Goal: Task Accomplishment & Management: Complete application form

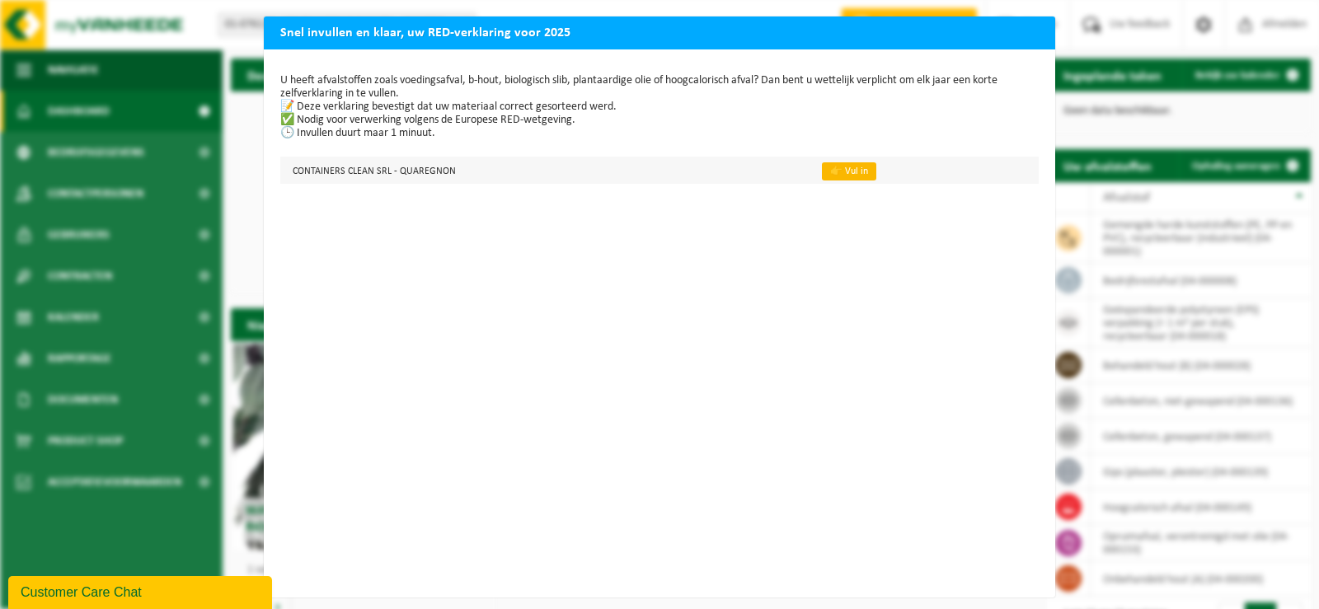
click at [849, 172] on link "👉 Vul in" at bounding box center [849, 171] width 54 height 18
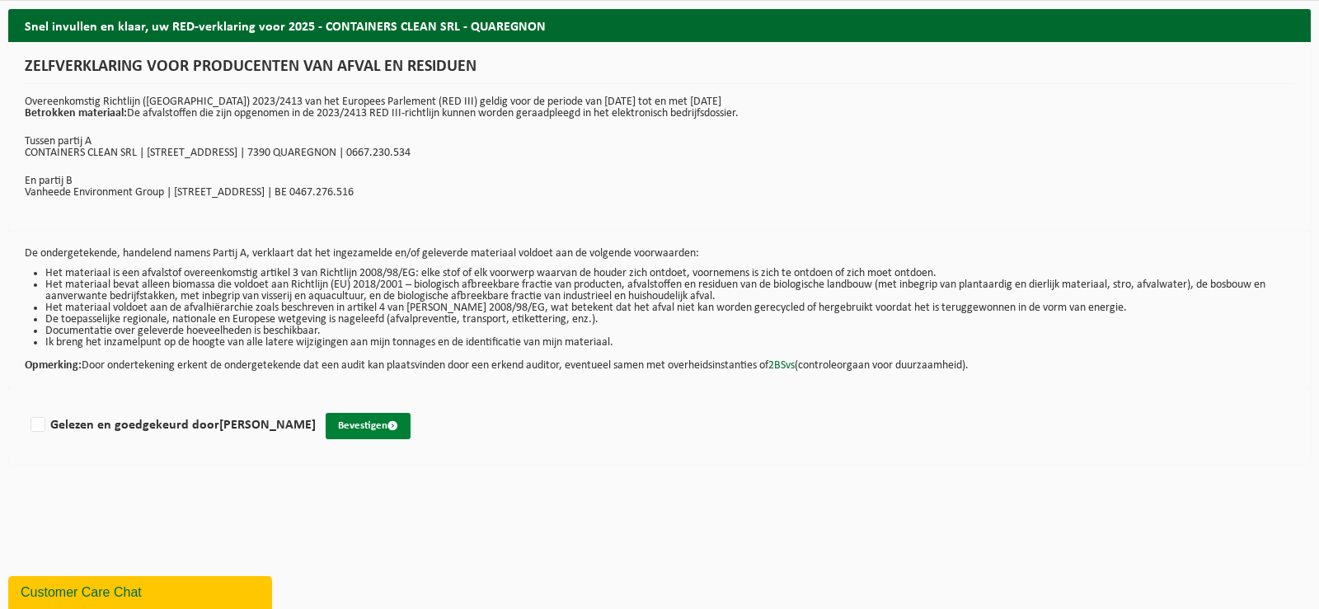
click at [398, 431] on span "submit" at bounding box center [393, 426] width 11 height 11
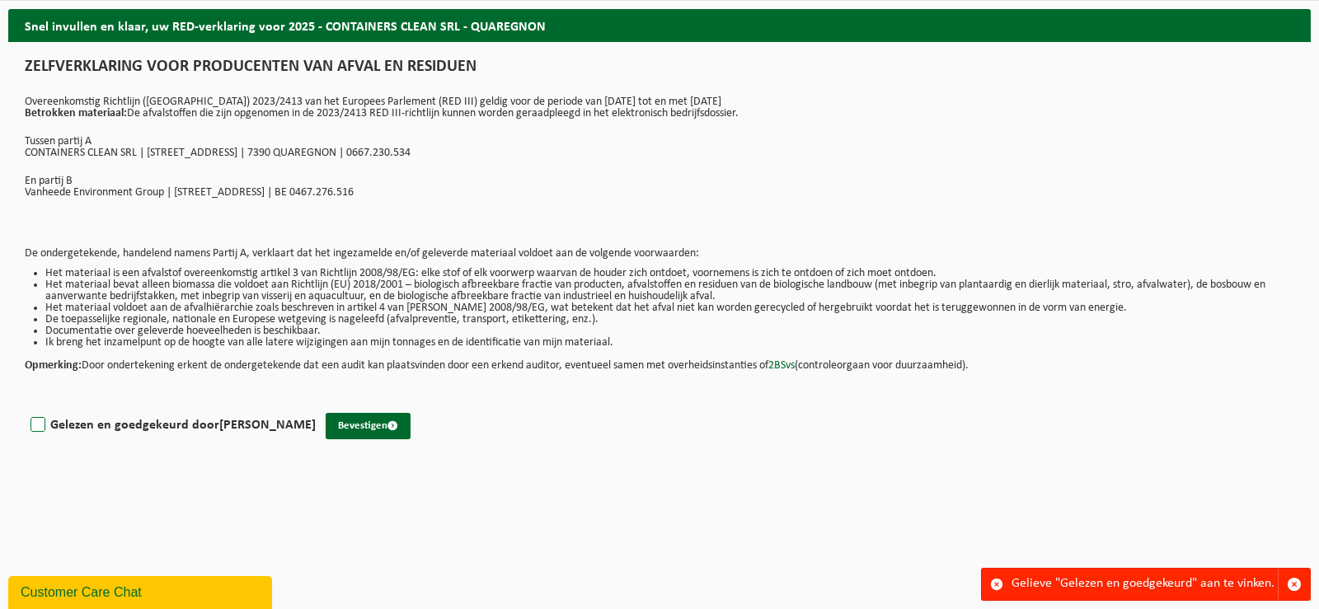
click at [31, 430] on label "Gelezen en goedgekeurd door DOMINIQUE WERY" at bounding box center [171, 425] width 289 height 25
click at [316, 405] on input "Gelezen en goedgekeurd door DOMINIQUE WERY" at bounding box center [316, 404] width 1 height 1
checkbox input "true"
click at [391, 435] on button "Bevestigen" at bounding box center [368, 426] width 85 height 26
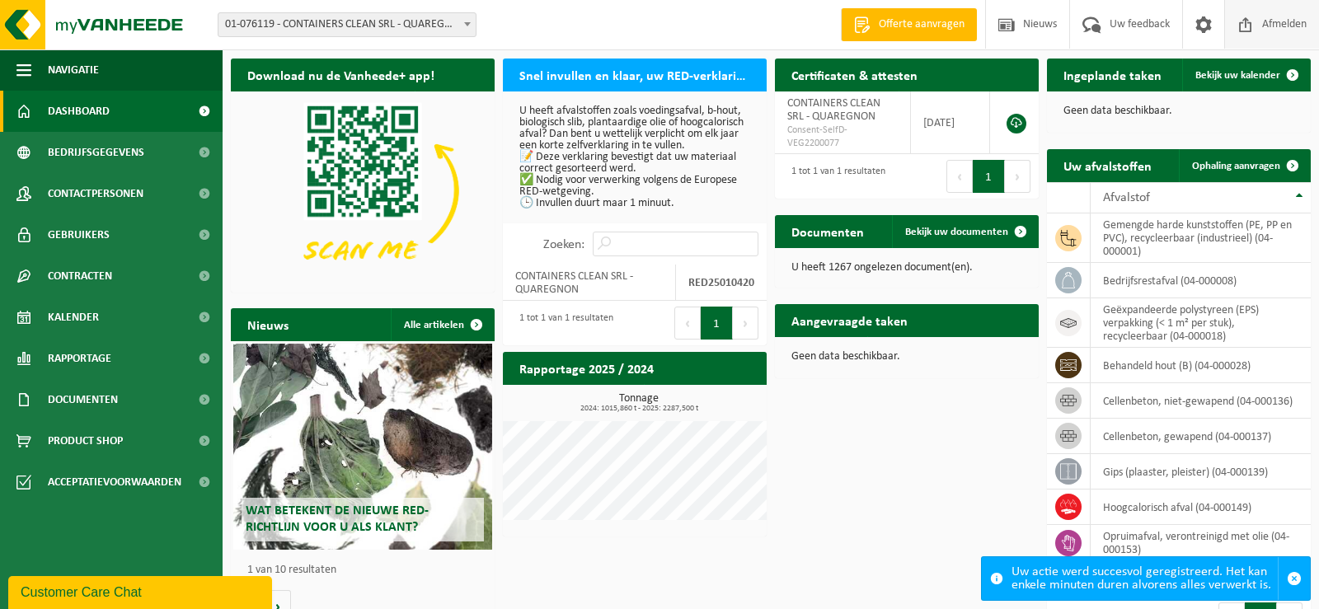
click at [1282, 44] on span "Afmelden" at bounding box center [1284, 24] width 53 height 49
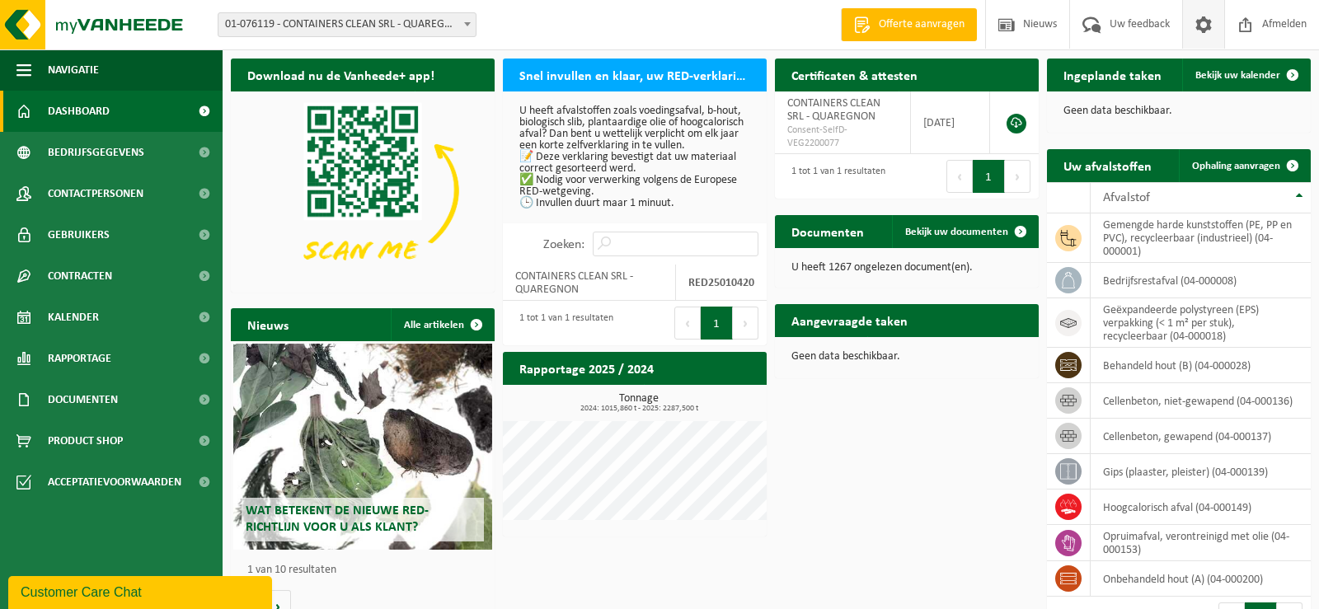
click at [1205, 31] on span at bounding box center [1203, 24] width 25 height 49
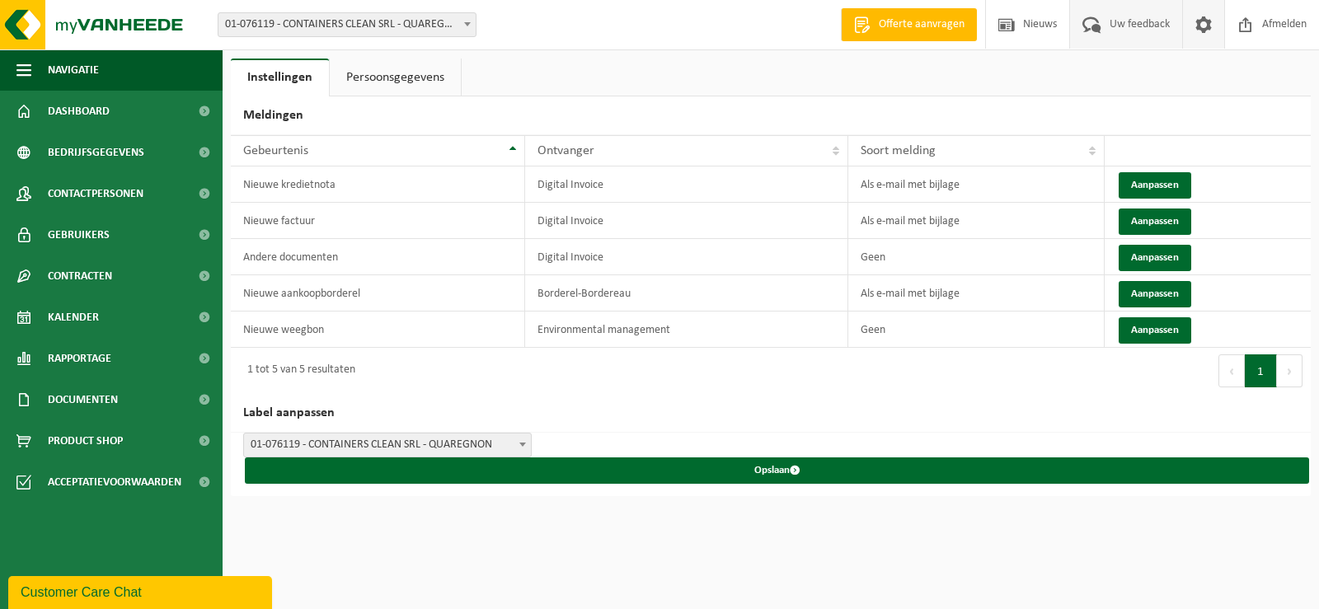
click at [1145, 26] on span "Uw feedback" at bounding box center [1140, 24] width 68 height 49
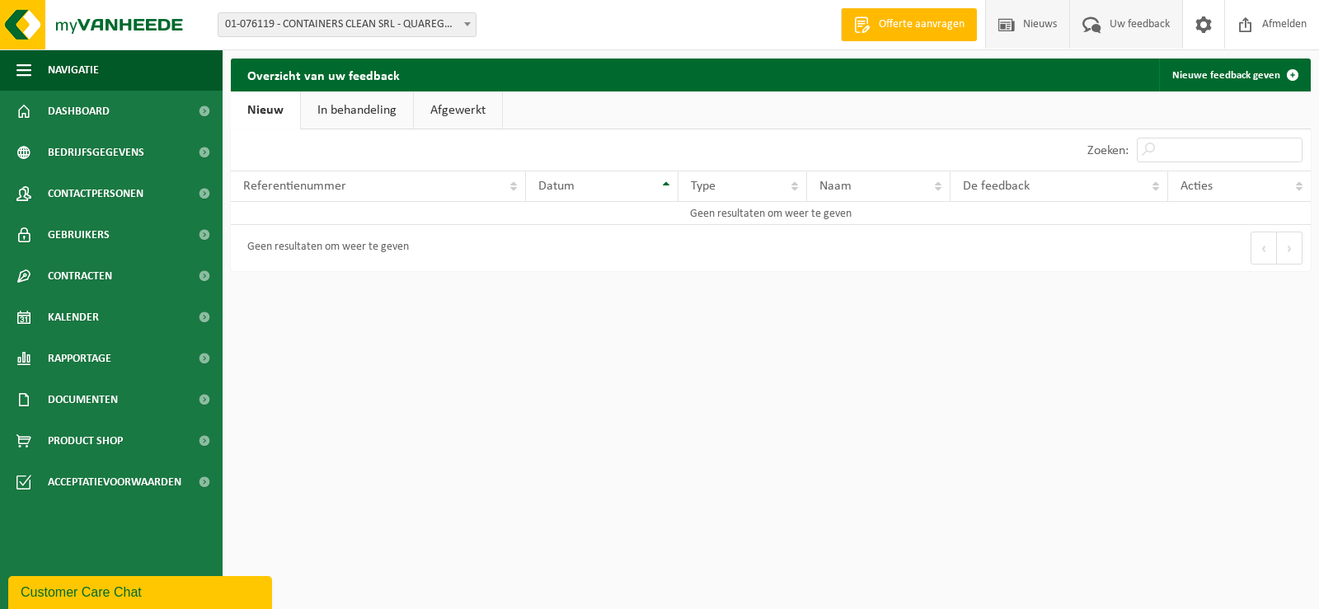
click at [1039, 31] on span "Nieuws" at bounding box center [1040, 24] width 42 height 49
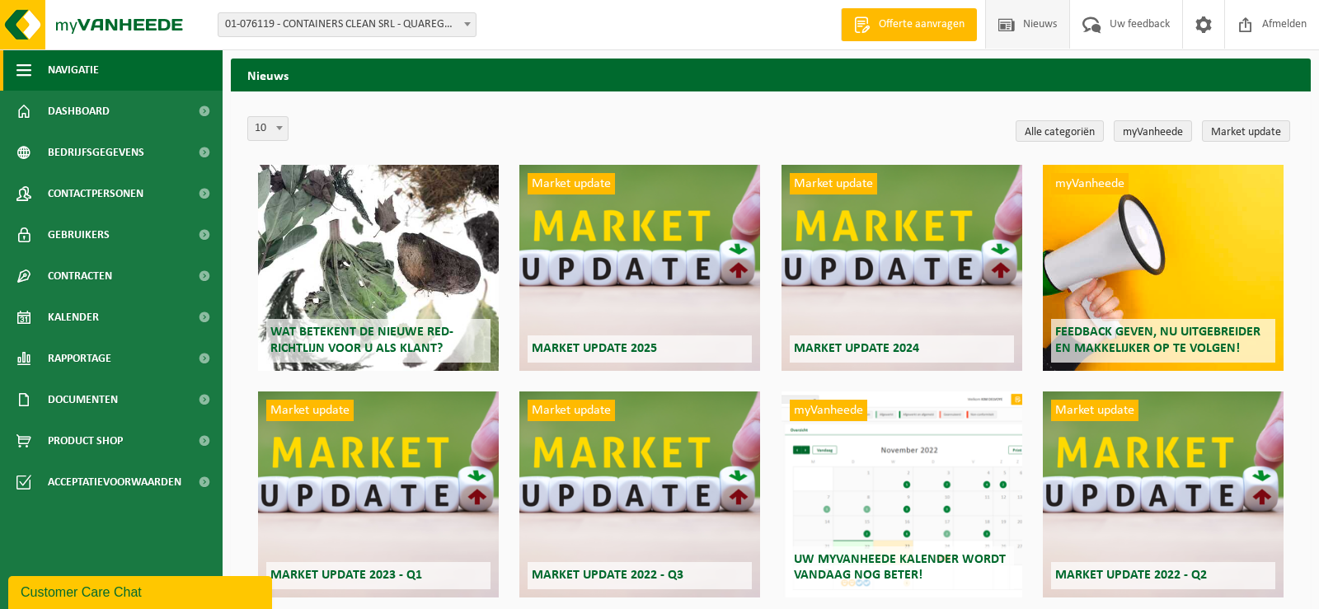
click at [22, 68] on span "button" at bounding box center [23, 69] width 15 height 41
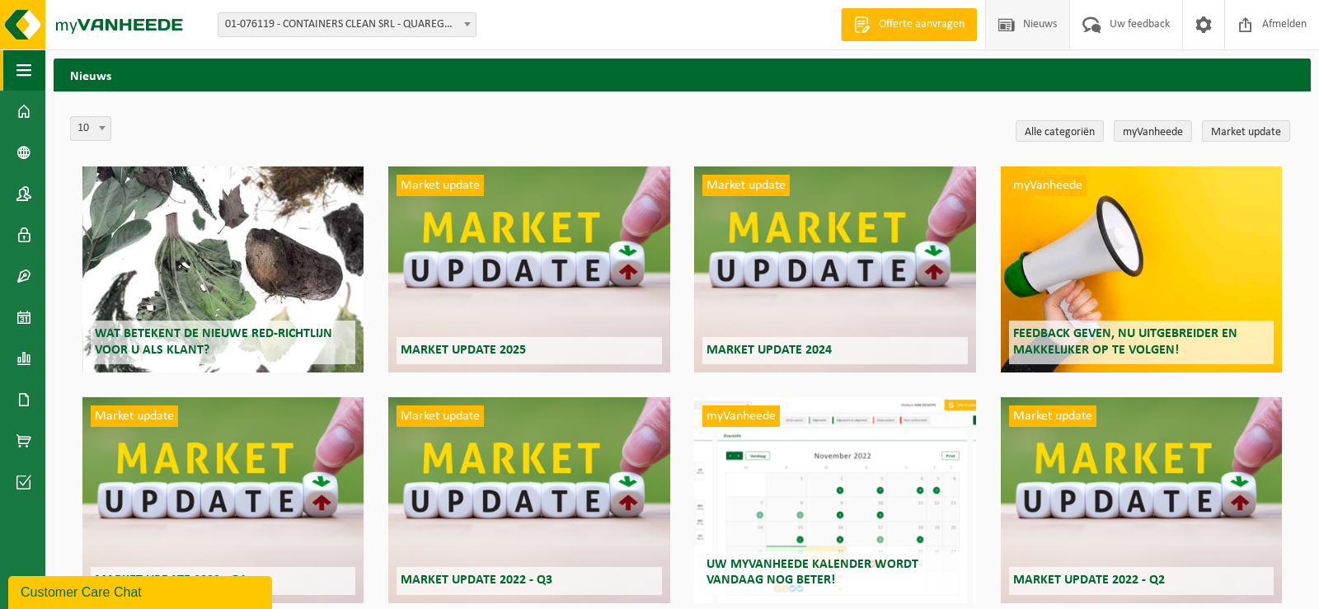
click at [24, 67] on span "button" at bounding box center [23, 69] width 15 height 41
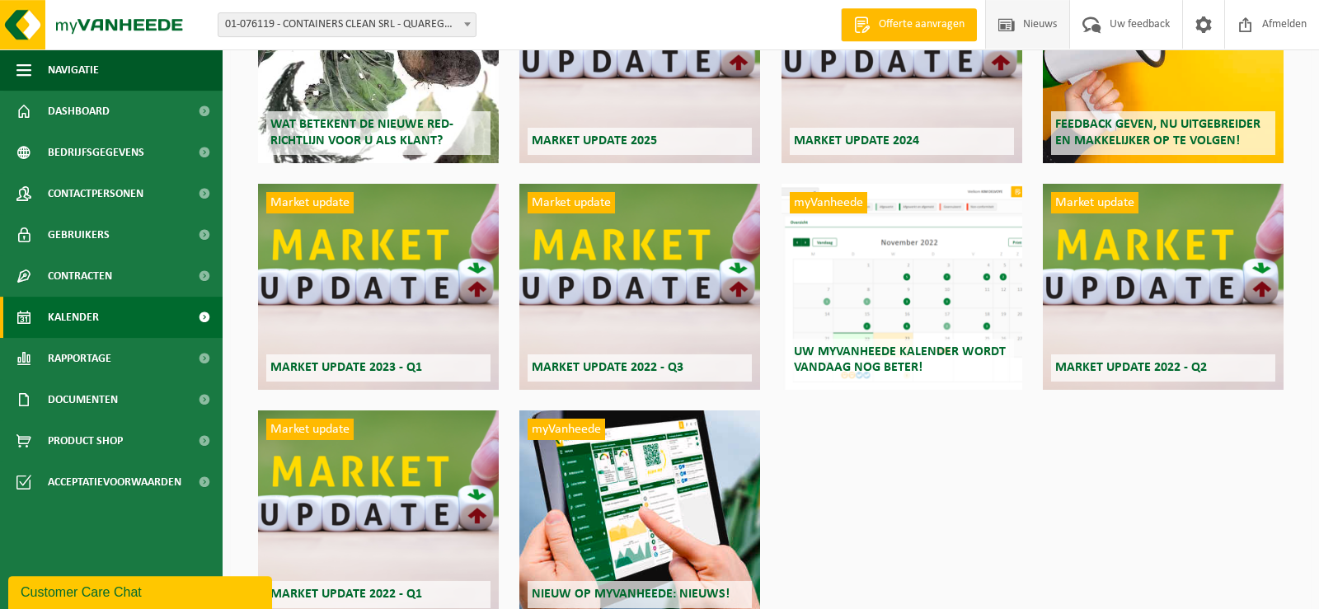
scroll to position [296, 0]
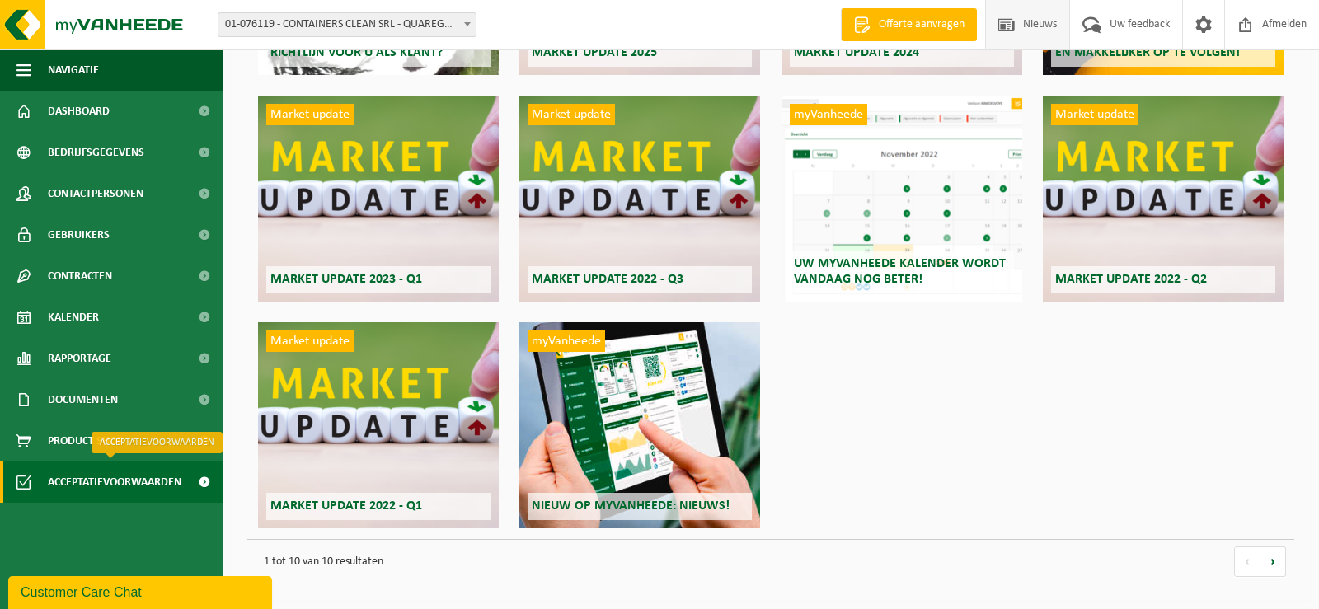
click at [204, 481] on span at bounding box center [204, 482] width 37 height 41
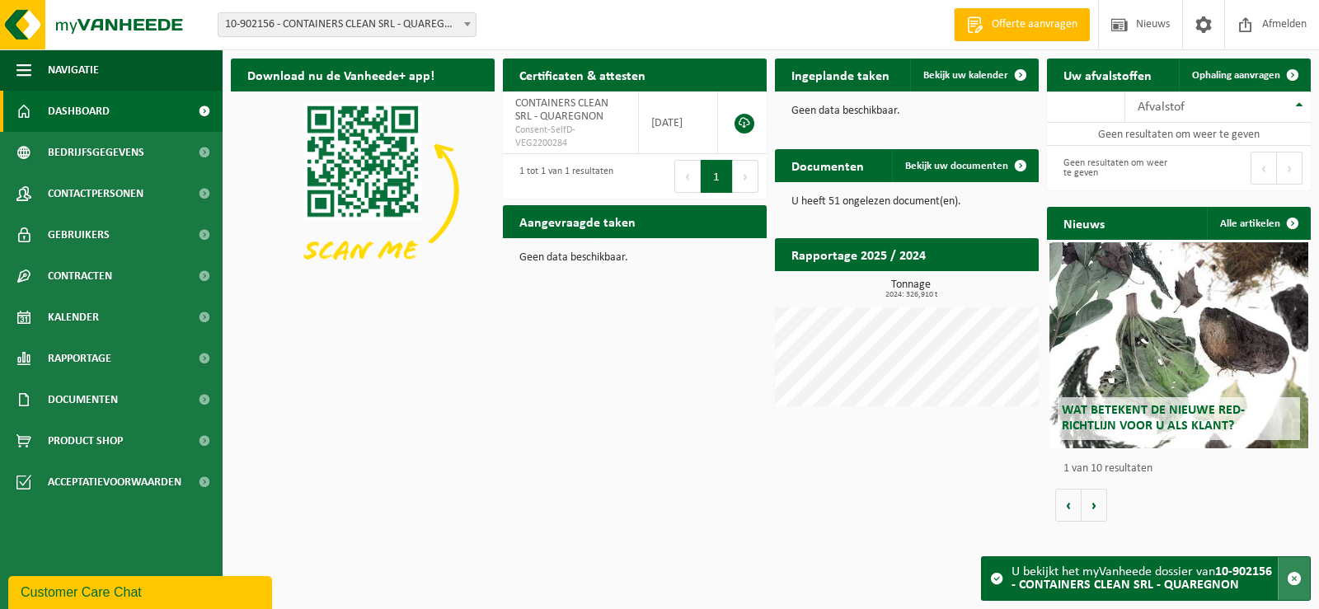
click at [1299, 581] on span "button" at bounding box center [1294, 578] width 15 height 15
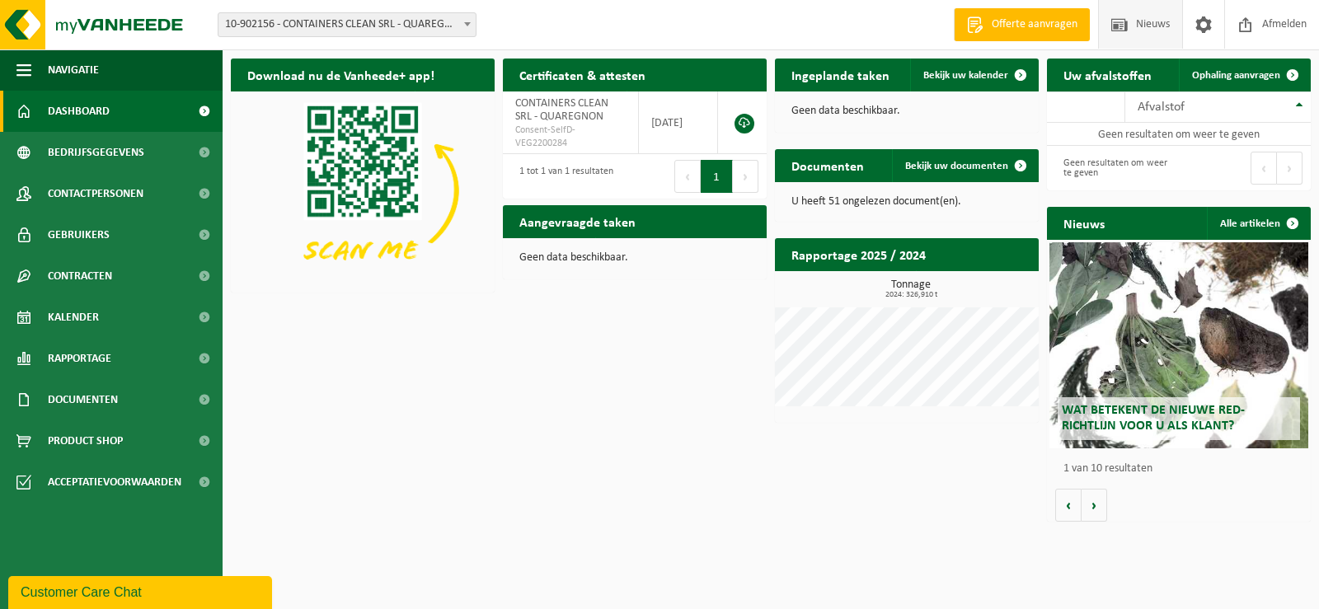
click at [1166, 39] on span "Nieuws" at bounding box center [1153, 24] width 42 height 49
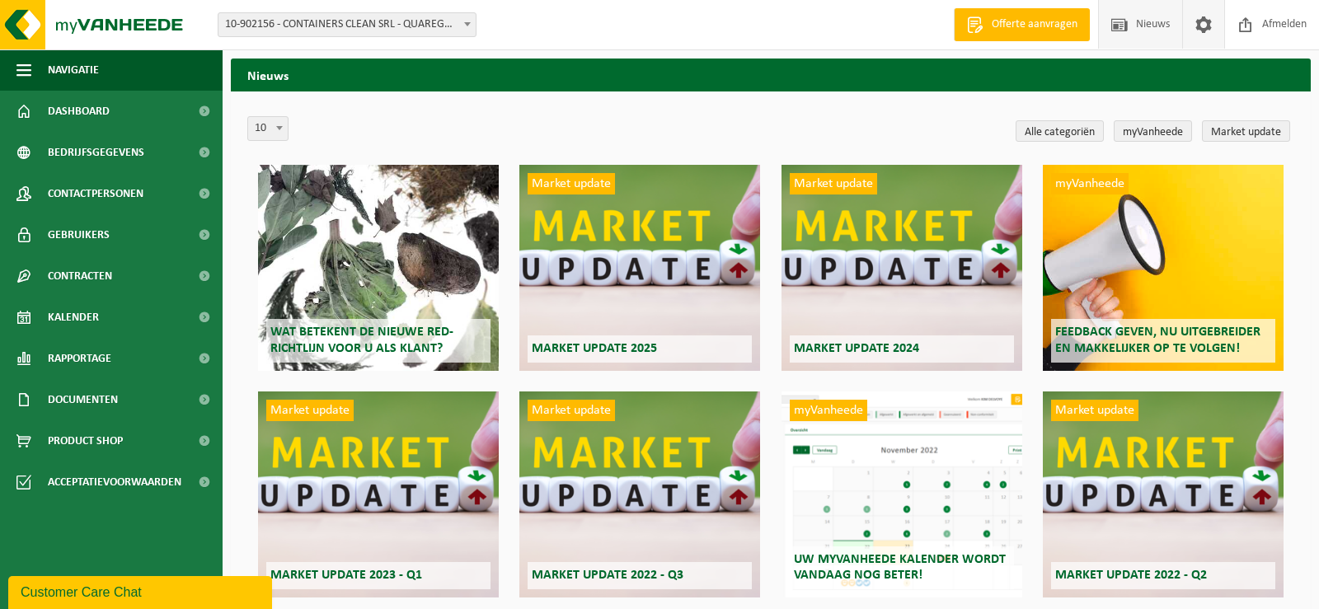
click at [1212, 16] on span at bounding box center [1203, 24] width 25 height 49
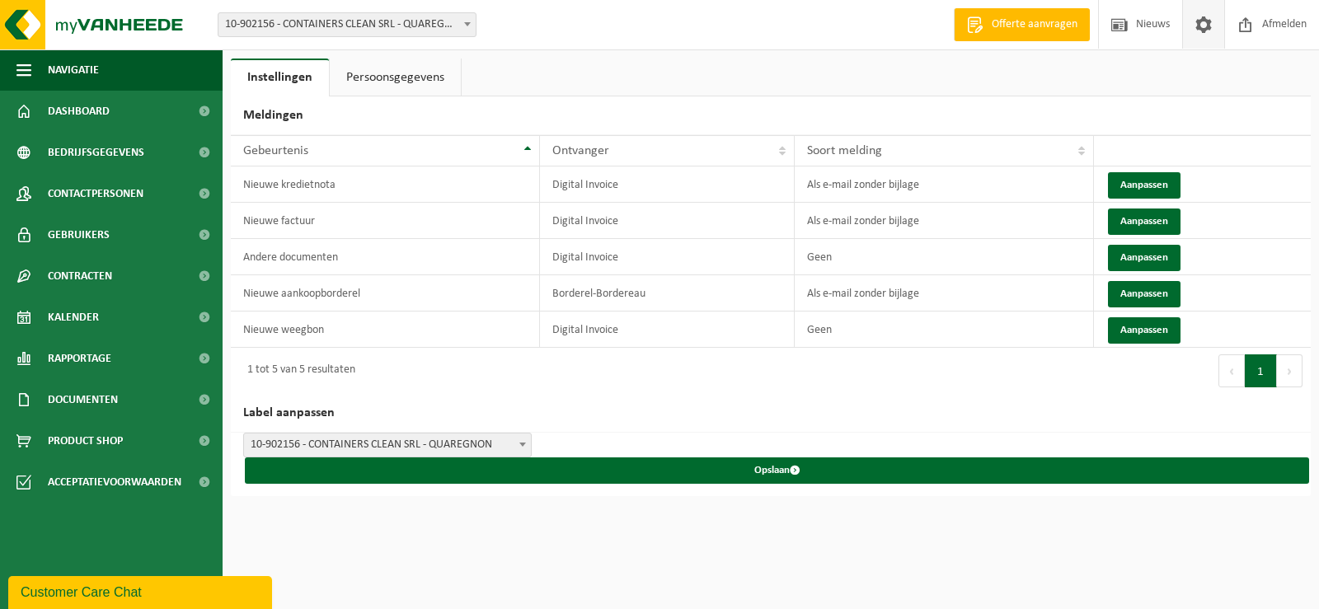
click at [412, 74] on link "Persoonsgegevens" at bounding box center [395, 78] width 131 height 38
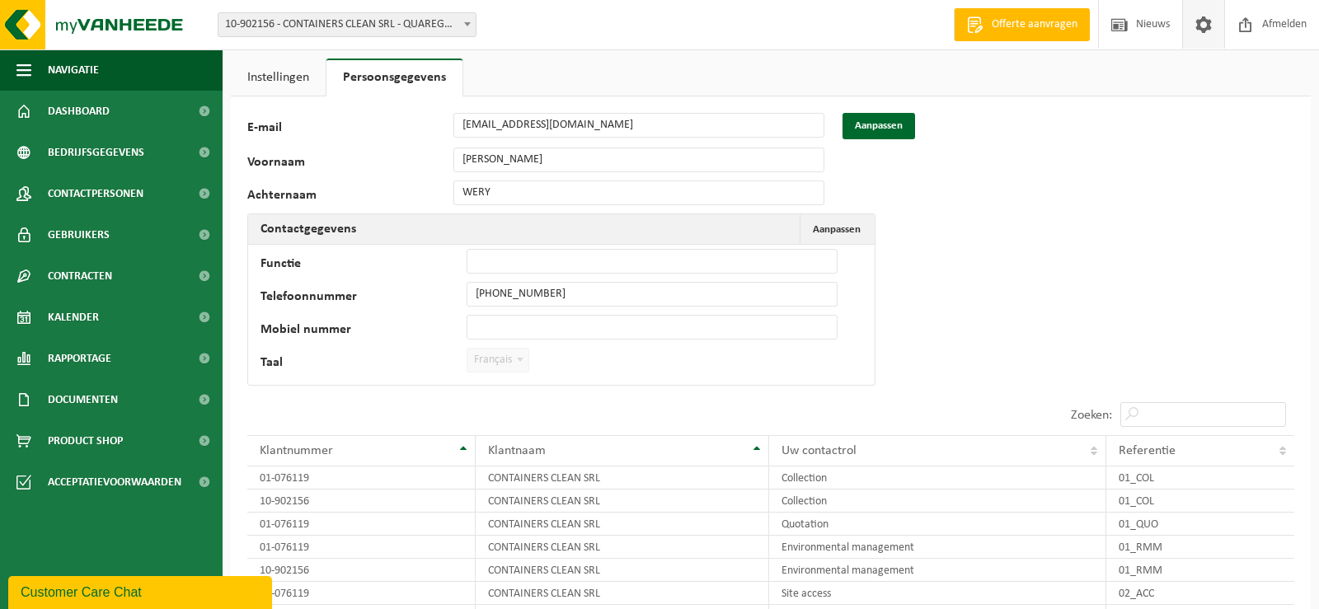
click at [282, 87] on link "Instellingen" at bounding box center [278, 78] width 95 height 38
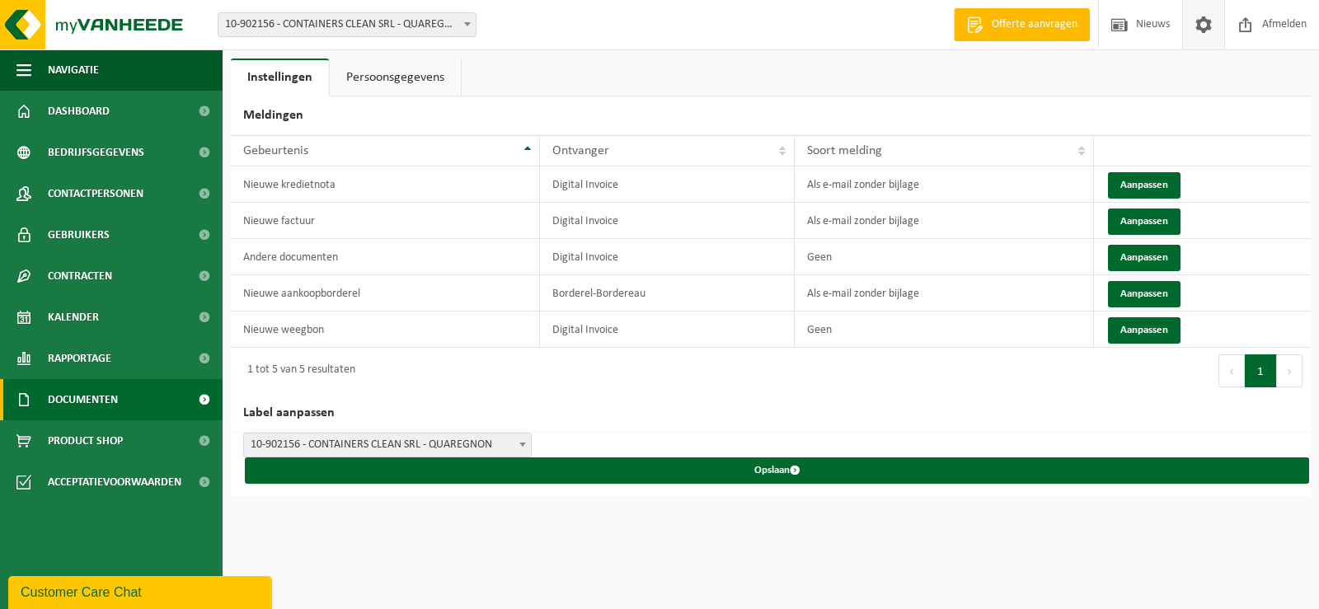
click at [98, 390] on span "Documenten" at bounding box center [83, 399] width 70 height 41
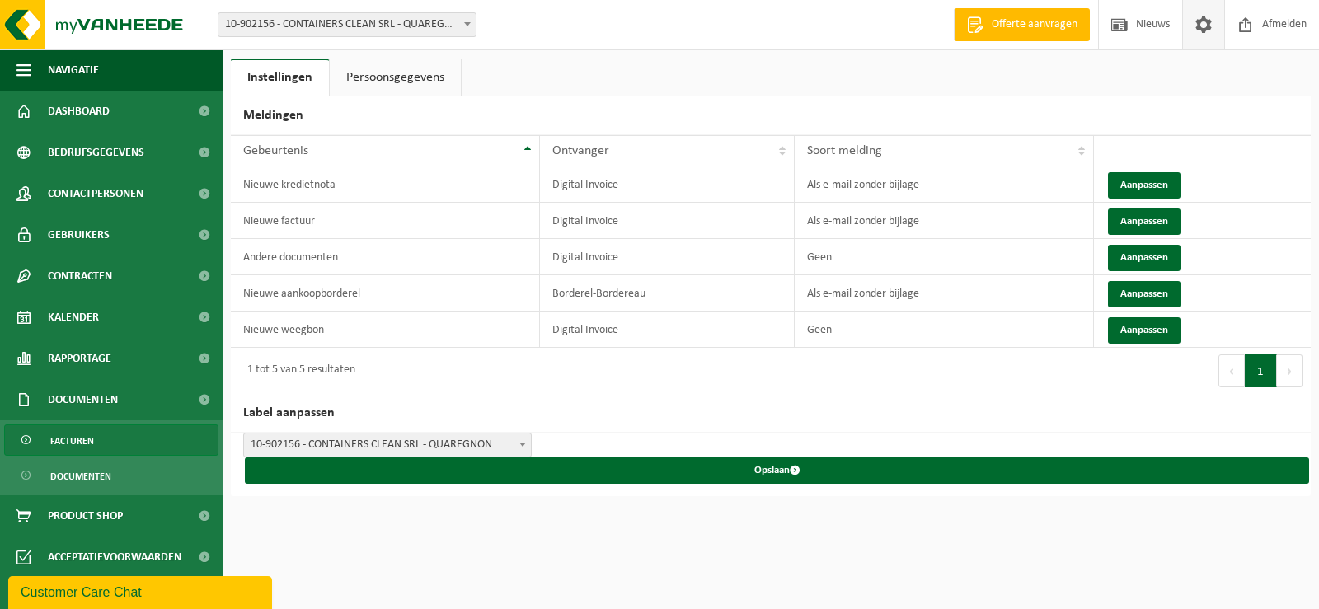
click at [110, 449] on link "Facturen" at bounding box center [111, 440] width 214 height 31
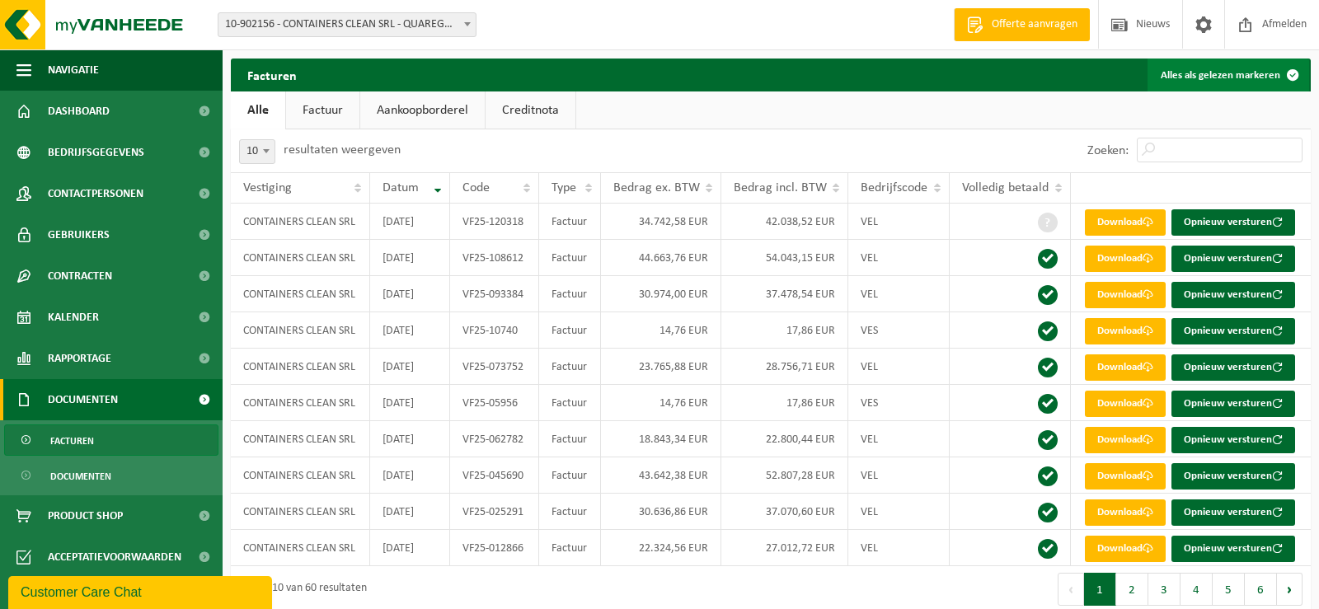
click at [1290, 82] on span at bounding box center [1292, 75] width 33 height 33
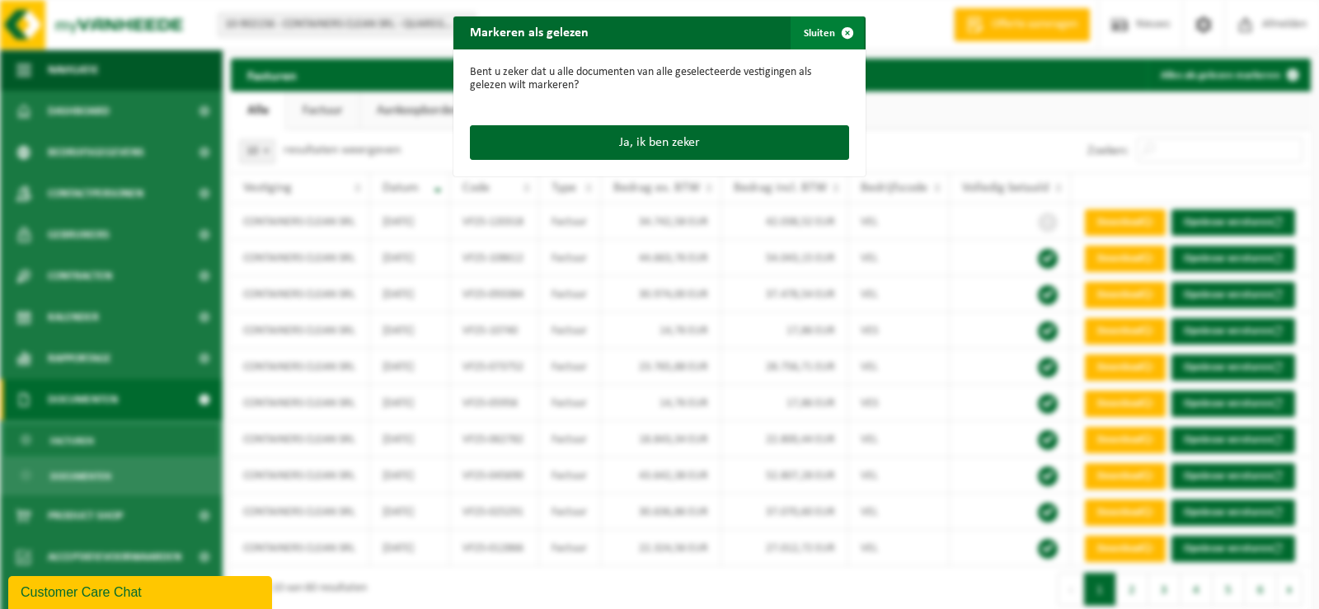
click at [848, 26] on span "button" at bounding box center [847, 32] width 33 height 33
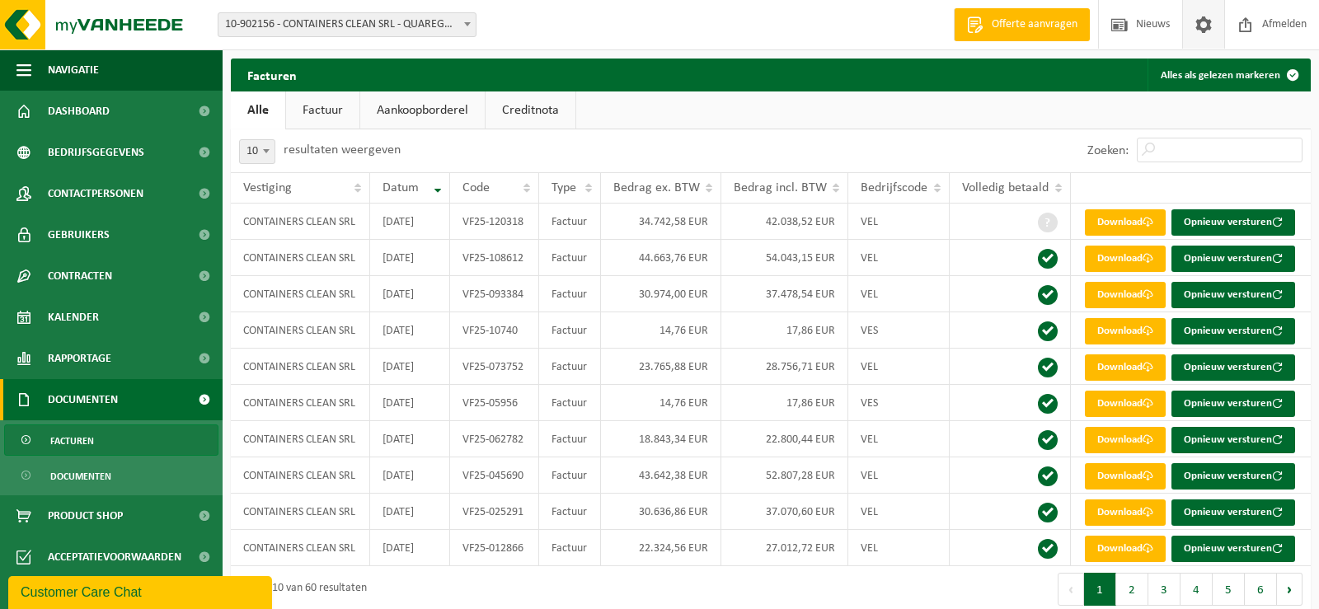
click at [1217, 29] on link at bounding box center [1203, 24] width 42 height 49
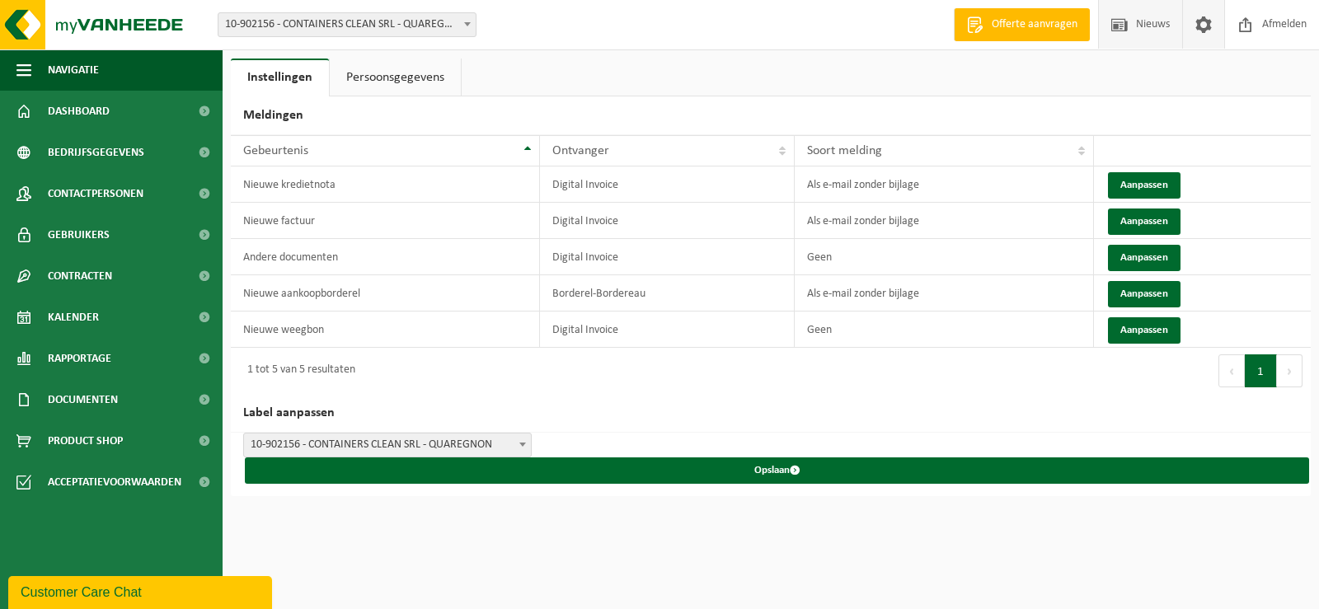
click at [1129, 30] on span at bounding box center [1119, 24] width 25 height 49
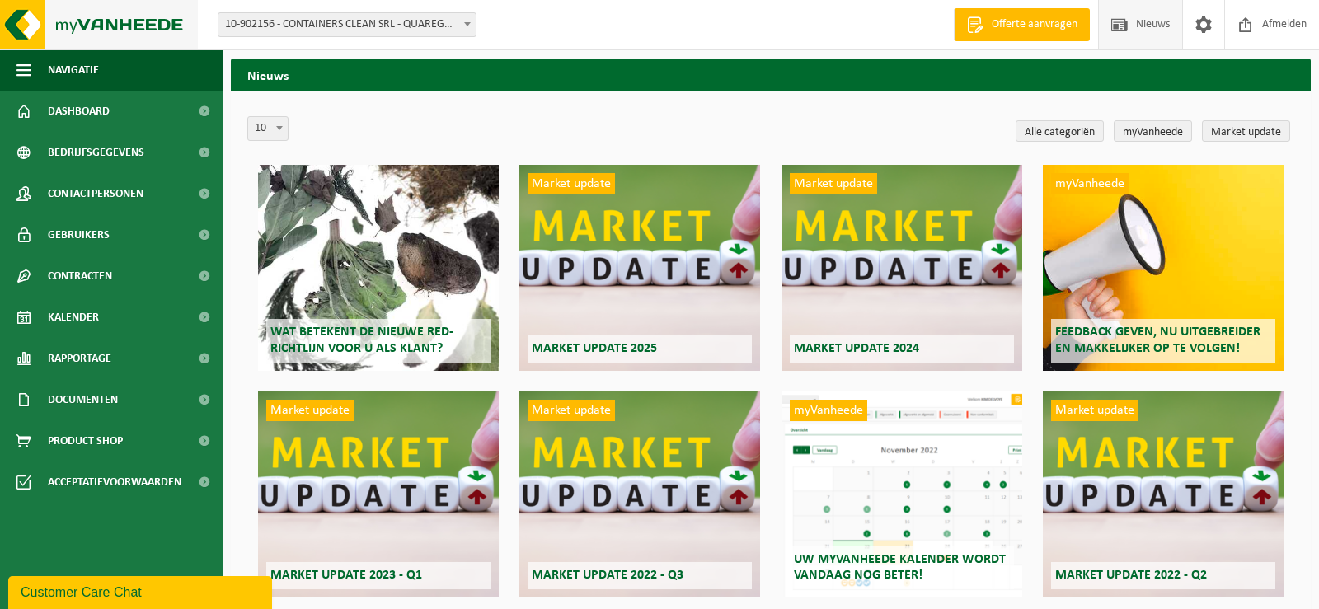
click at [123, 31] on img at bounding box center [99, 24] width 198 height 49
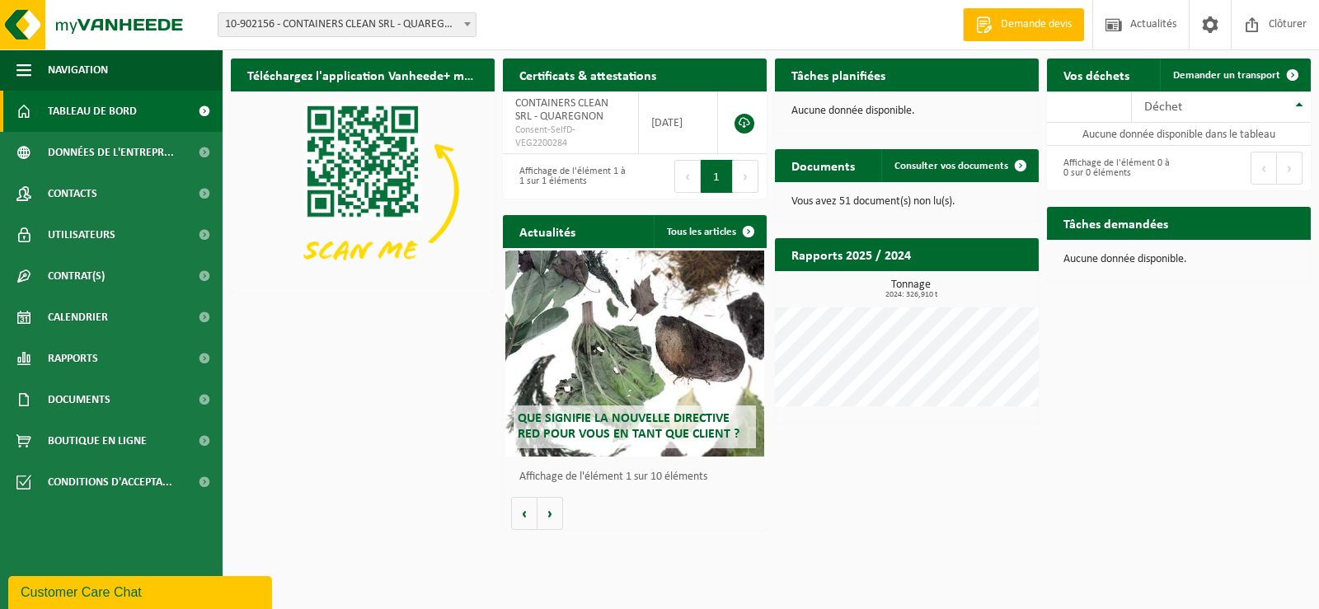
click at [684, 78] on div "Certificats & attestations Consulter vos certificats" at bounding box center [635, 75] width 264 height 33
click at [101, 402] on span "Documents" at bounding box center [79, 399] width 63 height 41
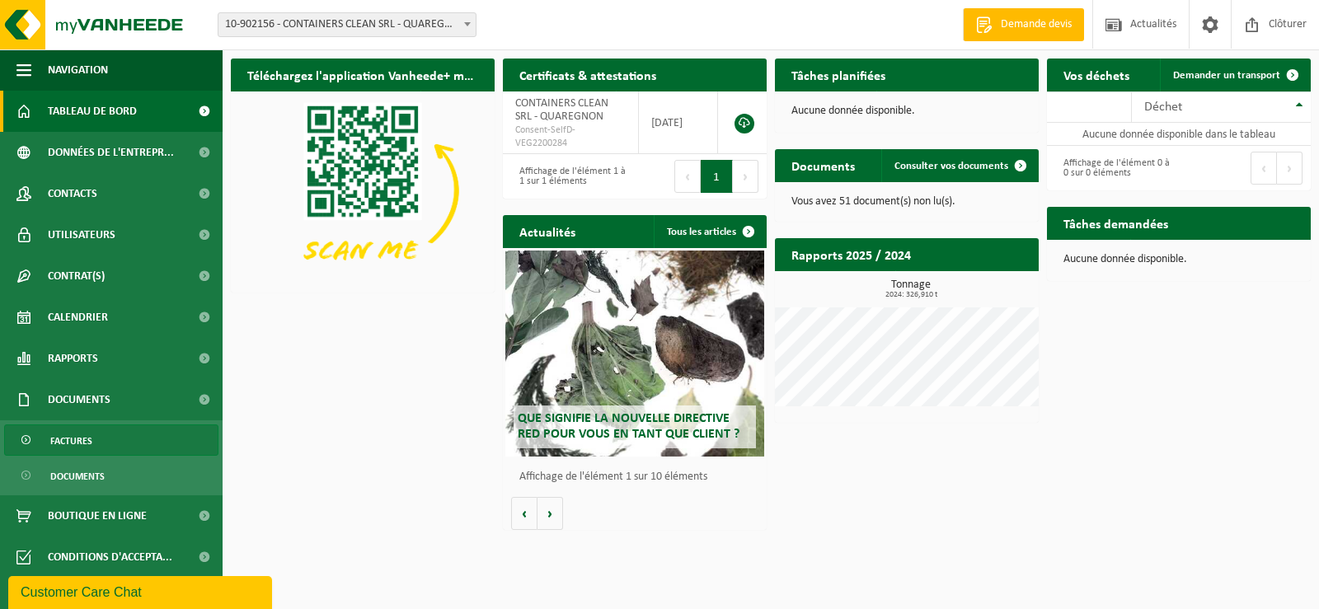
click at [94, 439] on link "Factures" at bounding box center [111, 440] width 214 height 31
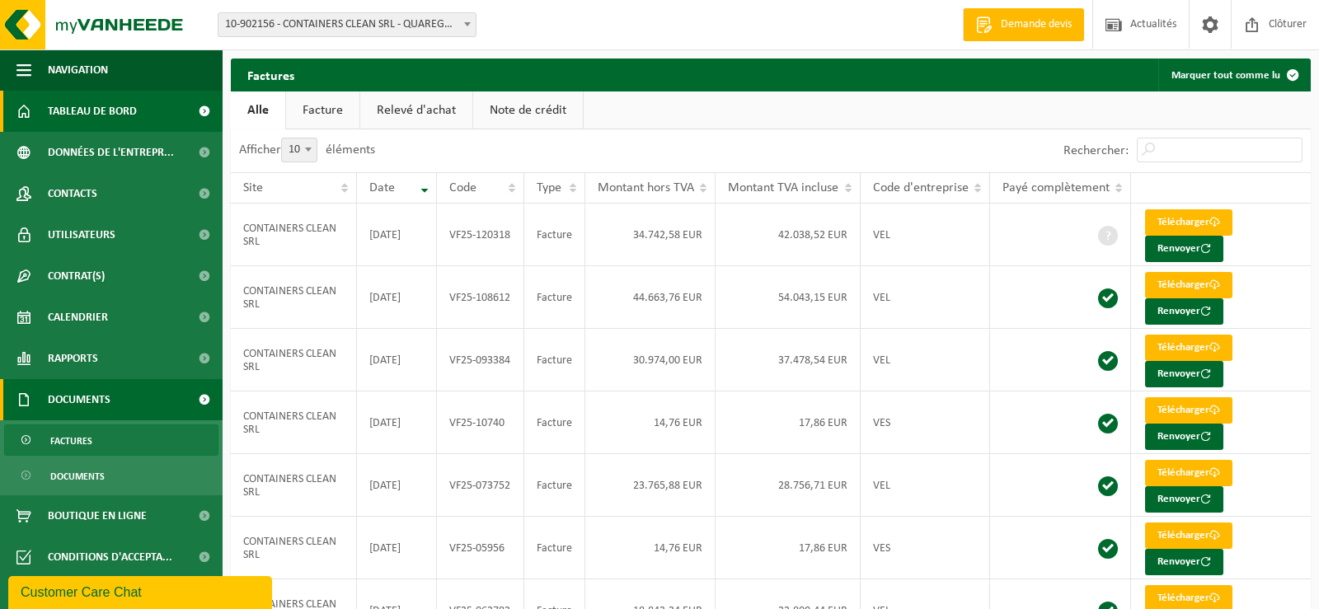
click at [118, 106] on span "Tableau de bord" at bounding box center [92, 111] width 89 height 41
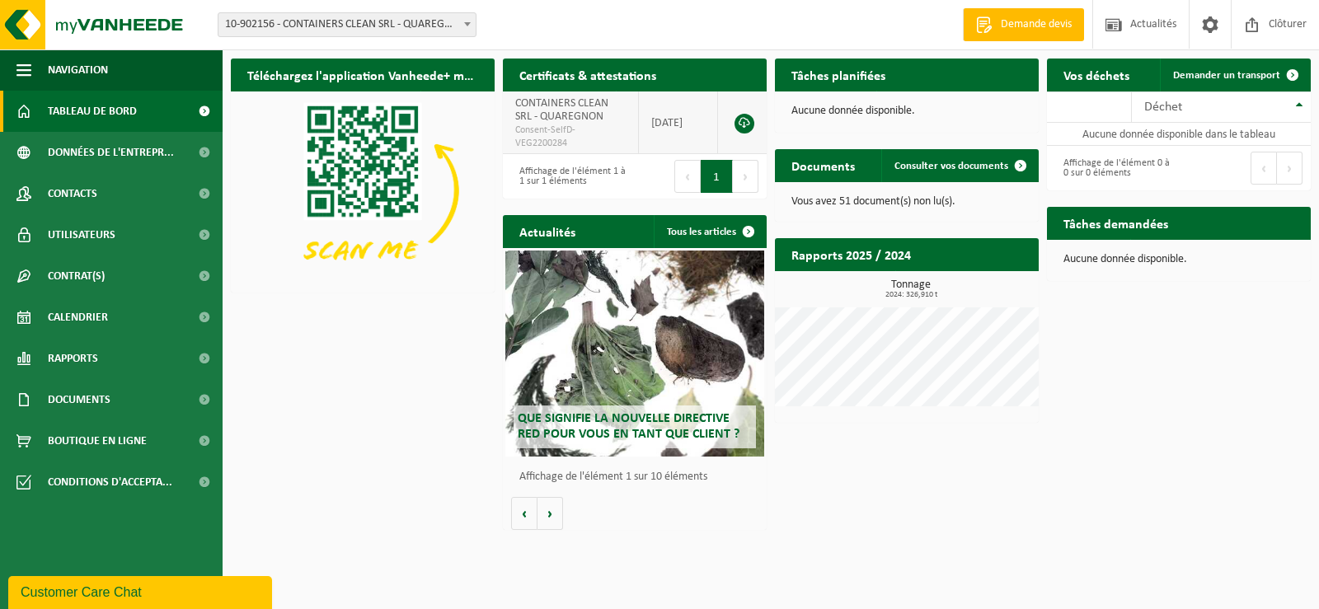
click at [741, 121] on link at bounding box center [745, 124] width 20 height 20
